Goal: Information Seeking & Learning: Learn about a topic

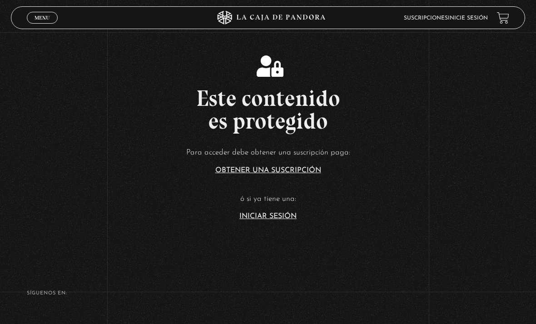
click at [36, 20] on span "Menu" at bounding box center [42, 17] width 15 height 5
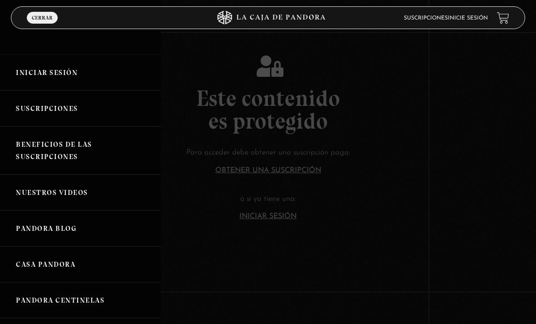
click at [27, 70] on link "Iniciar Sesión" at bounding box center [80, 72] width 161 height 36
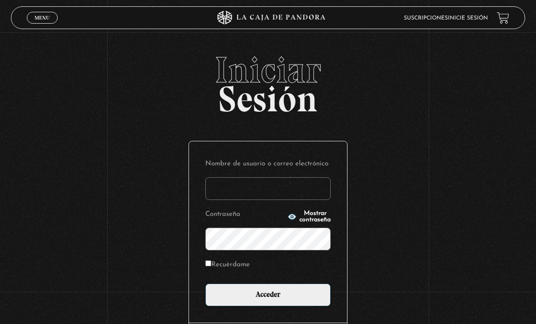
type input "prips-95@hotmail.com"
click at [268, 299] on input "Acceder" at bounding box center [267, 294] width 125 height 23
